Goal: Check status: Check status

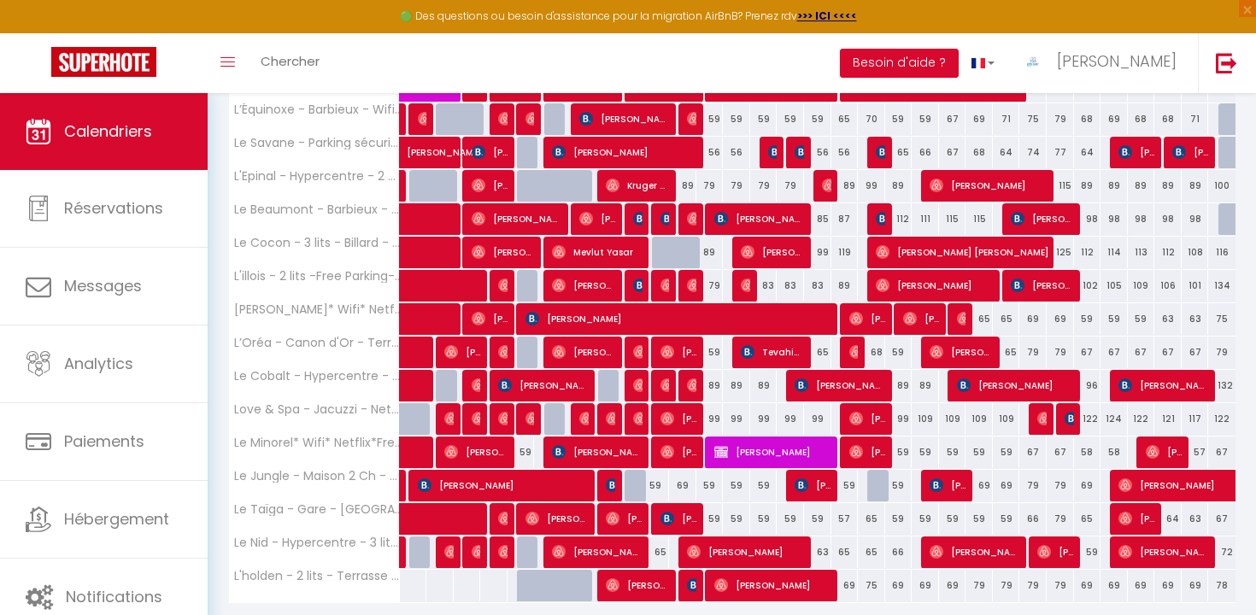
scroll to position [353, 0]
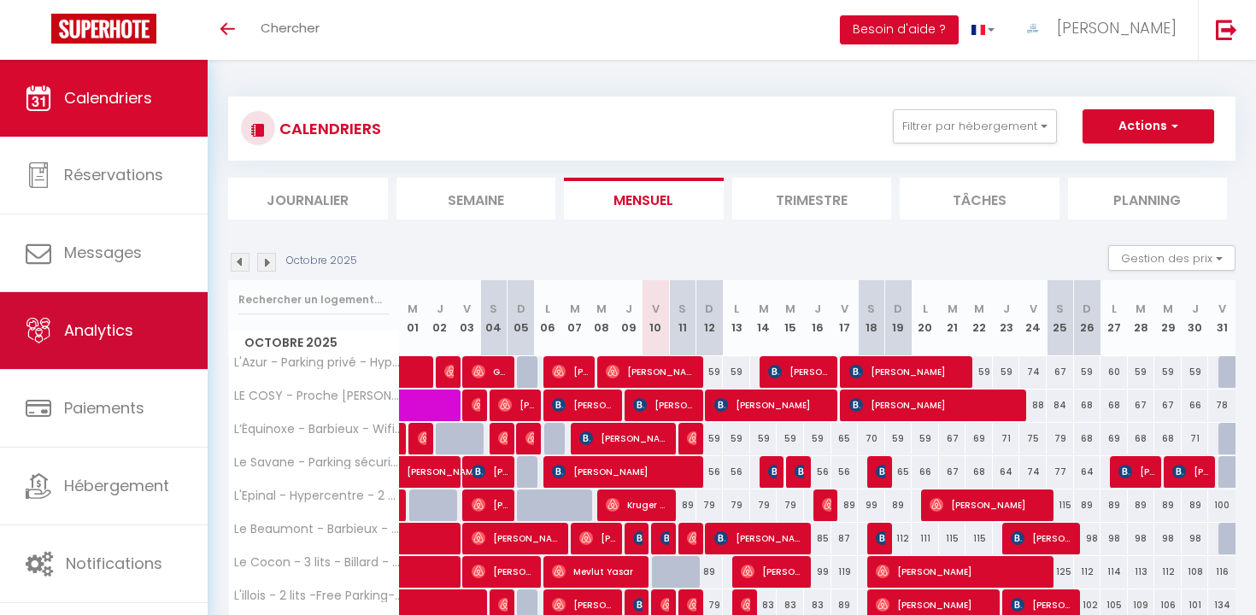
click at [108, 342] on link "Analytics" at bounding box center [104, 330] width 208 height 77
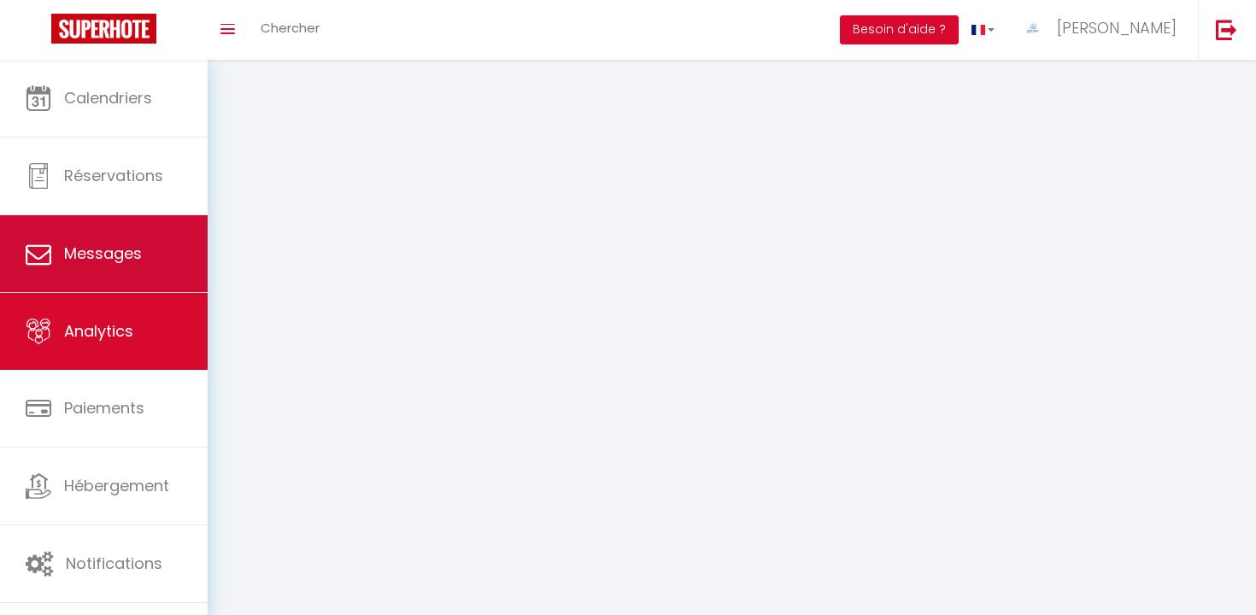
select select "2025"
select select "10"
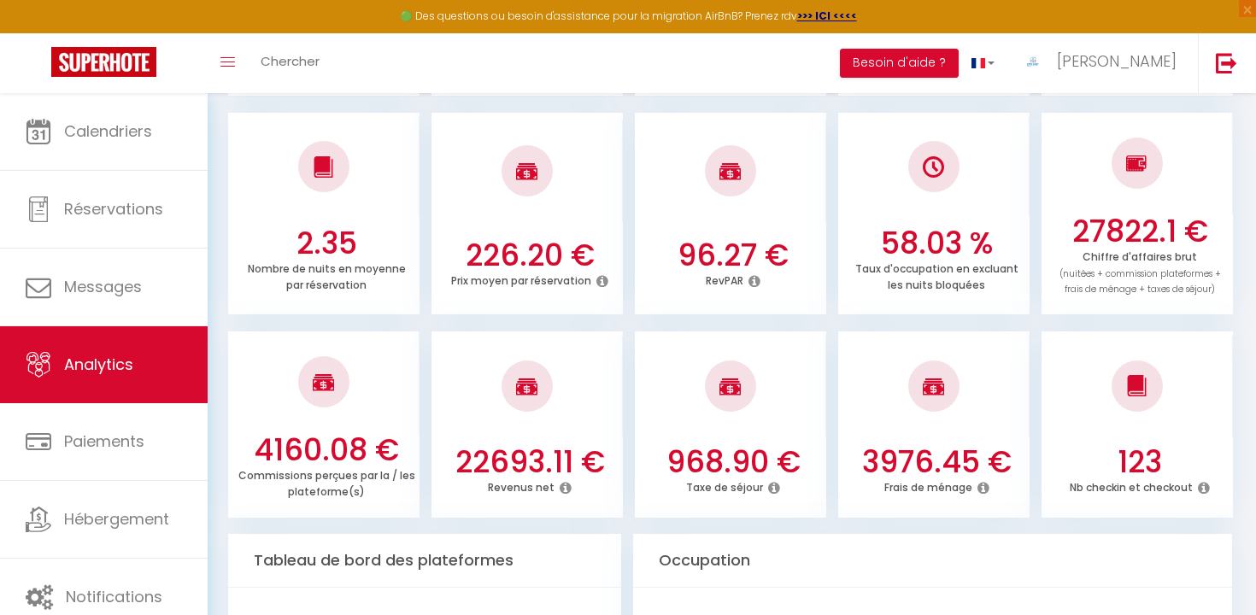
scroll to position [460, 0]
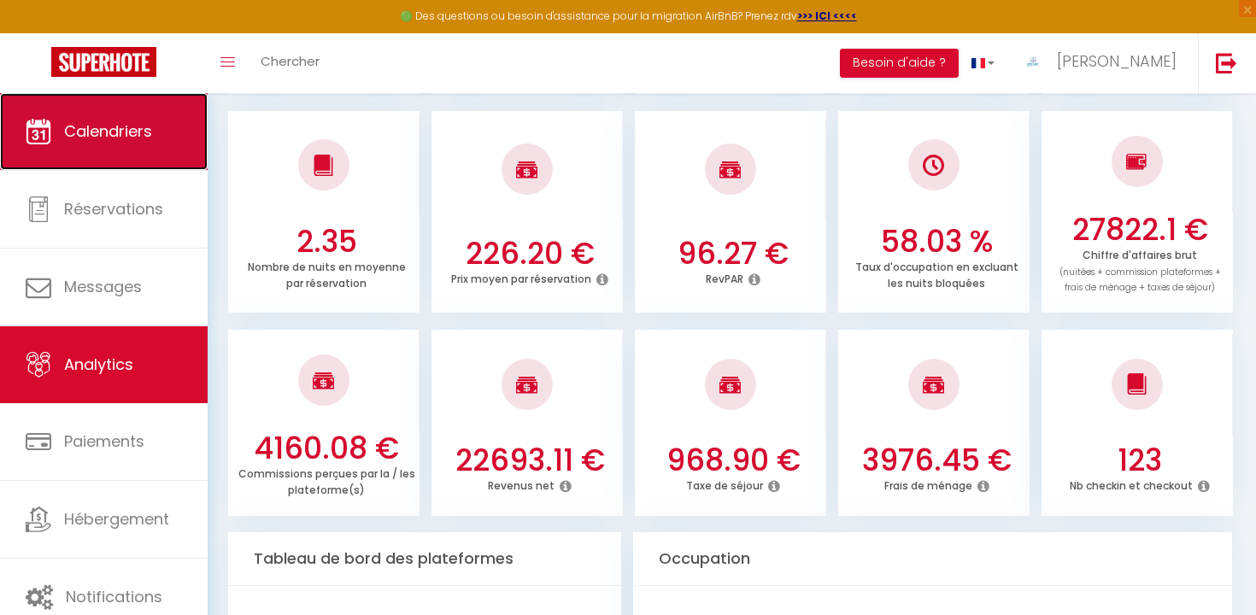
click at [166, 161] on link "Calendriers" at bounding box center [104, 131] width 208 height 77
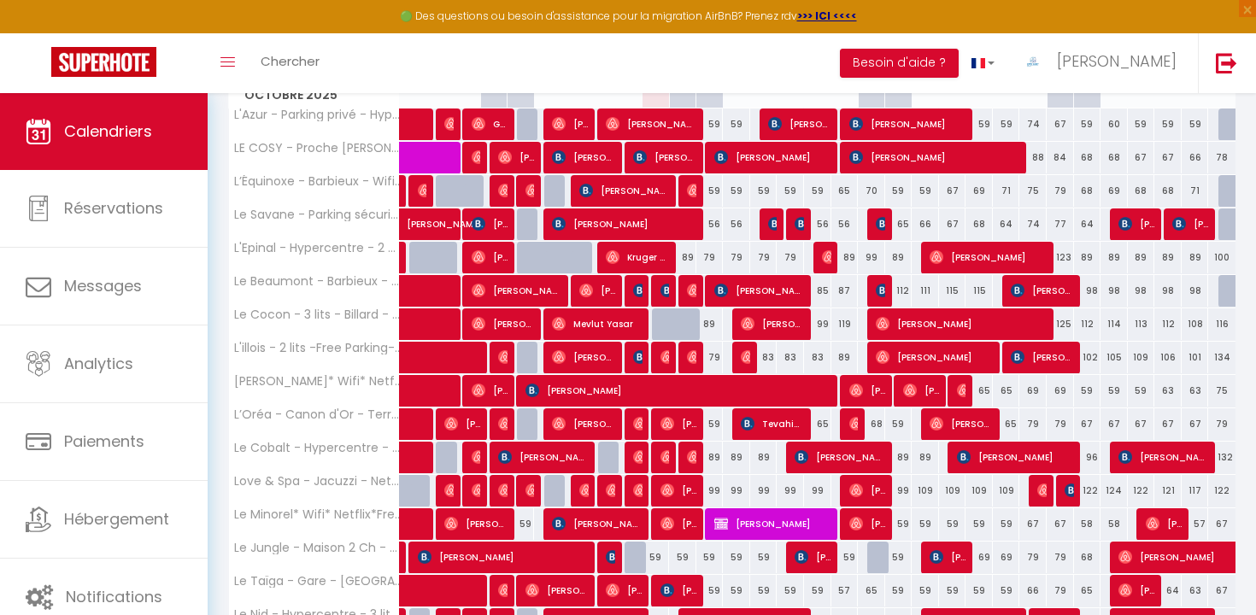
scroll to position [10, 0]
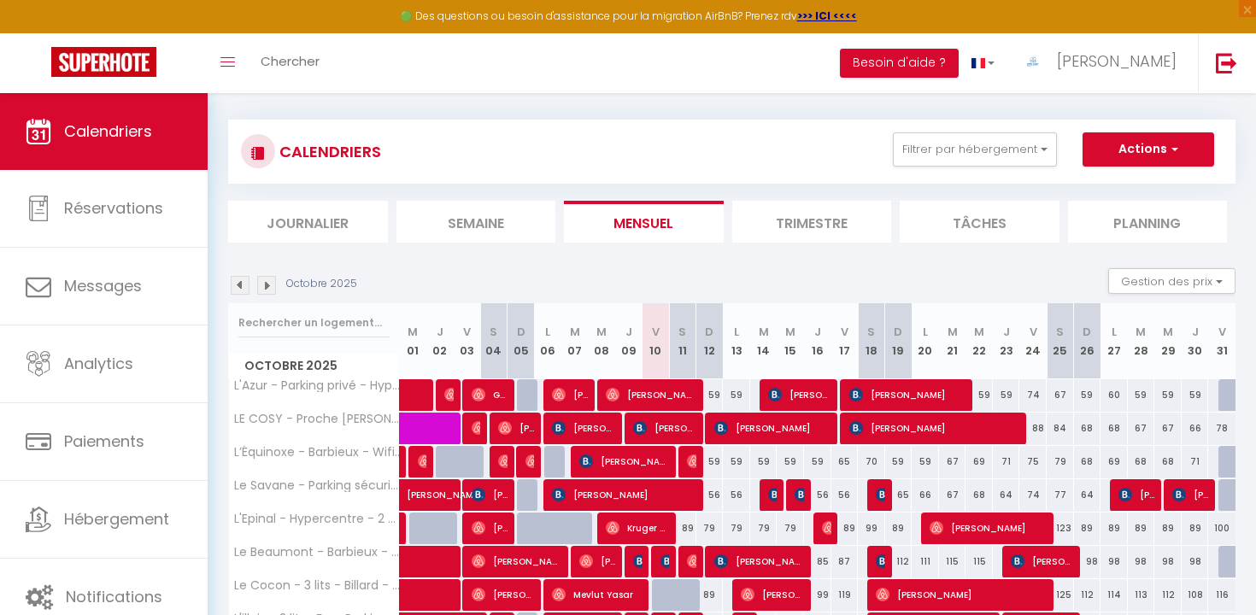
click at [233, 287] on img at bounding box center [240, 285] width 19 height 19
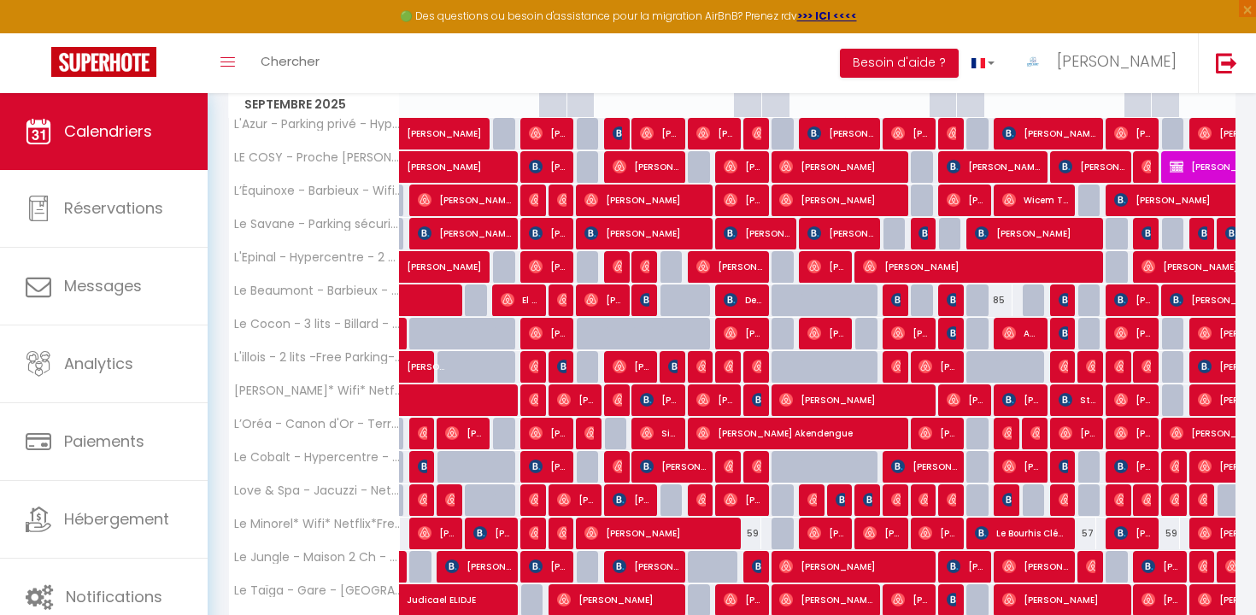
scroll to position [0, 0]
